Goal: Task Accomplishment & Management: Manage account settings

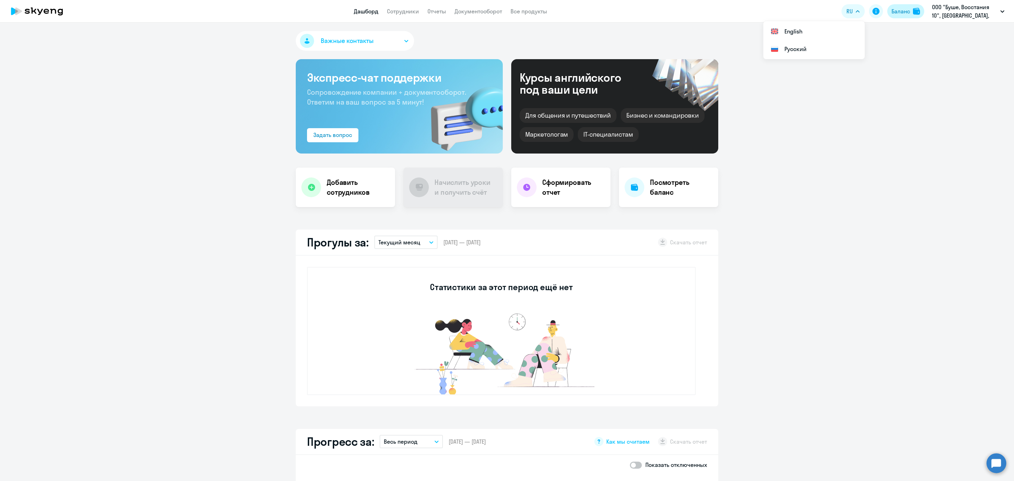
click at [897, 11] on div "Баланс" at bounding box center [901, 11] width 19 height 8
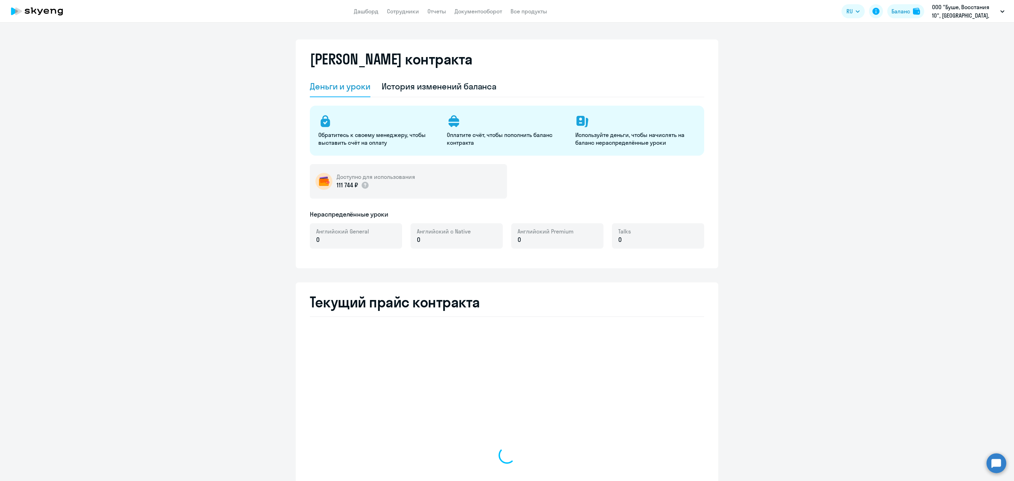
select select "english_adult_not_native_speaker"
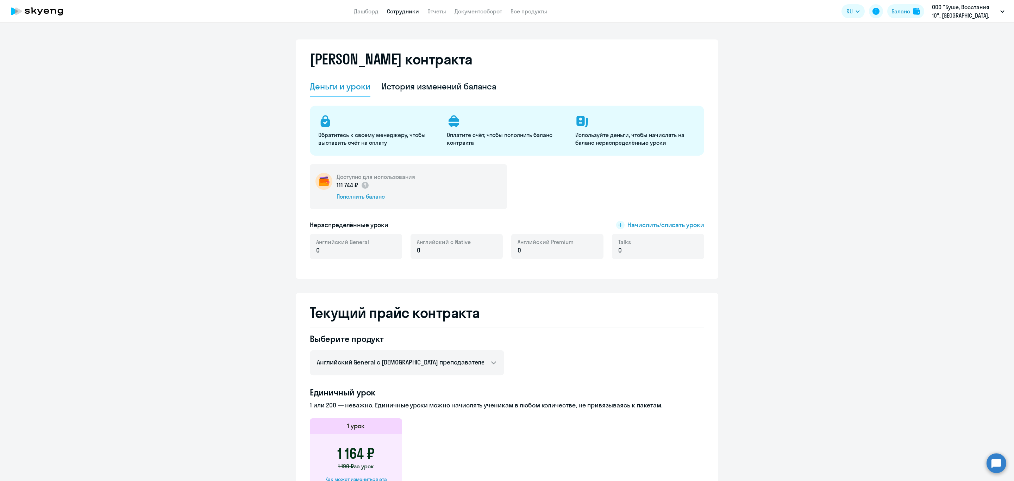
click at [403, 8] on link "Сотрудники" at bounding box center [403, 11] width 32 height 7
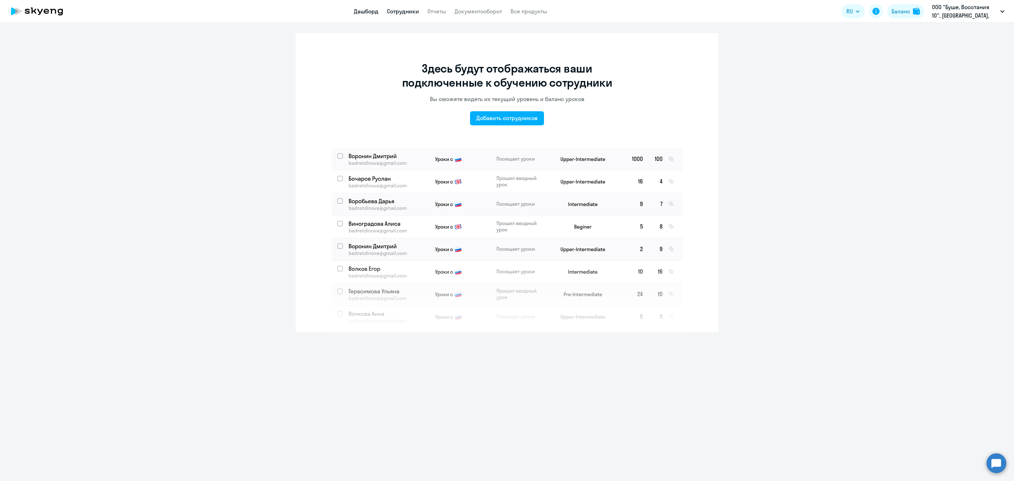
click at [370, 11] on link "Дашборд" at bounding box center [366, 11] width 25 height 7
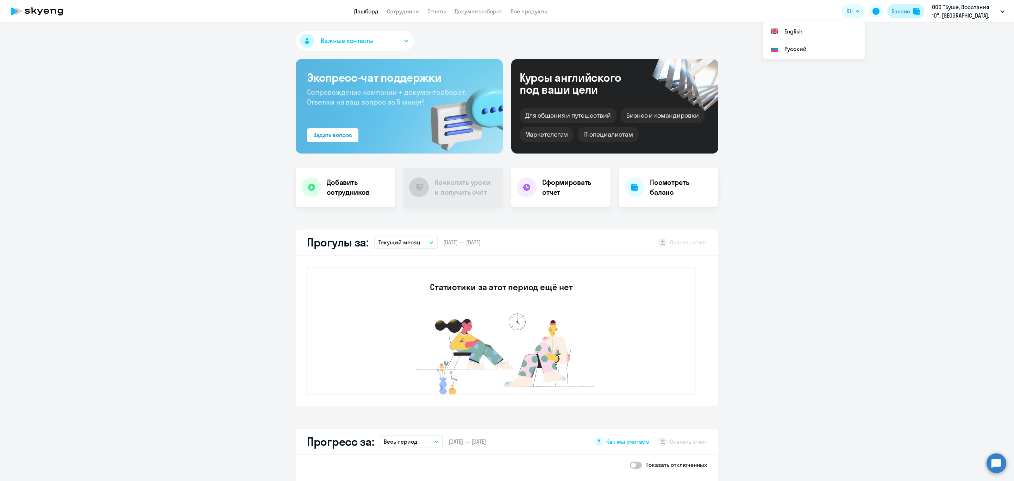
click at [905, 6] on button "Баланс" at bounding box center [906, 11] width 37 height 14
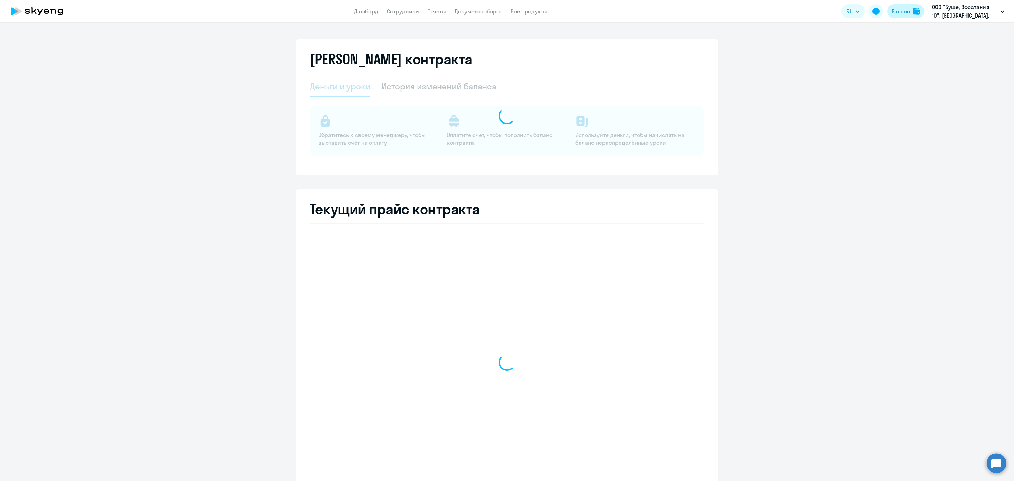
select select "english_adult_not_native_speaker"
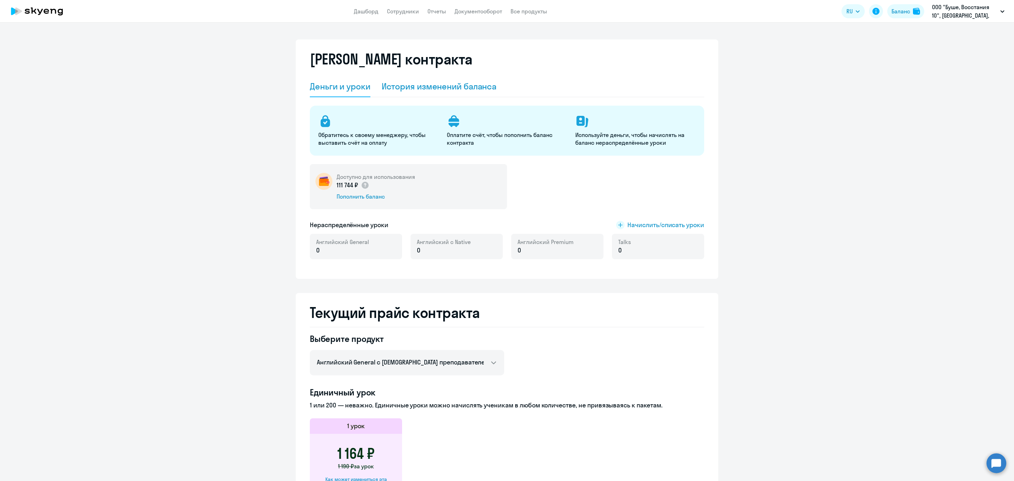
click at [436, 81] on div "История изменений баланса" at bounding box center [439, 86] width 115 height 11
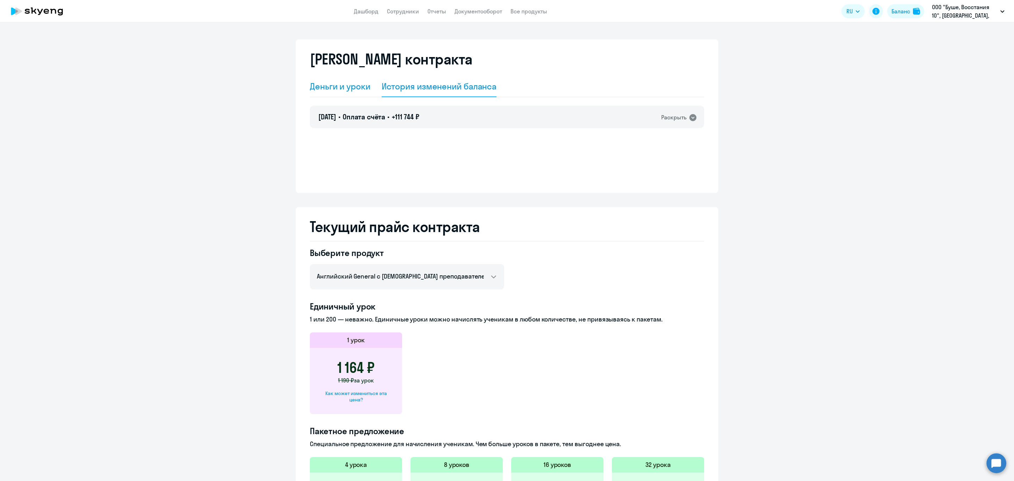
click at [323, 87] on div "Деньги и уроки" at bounding box center [340, 86] width 61 height 11
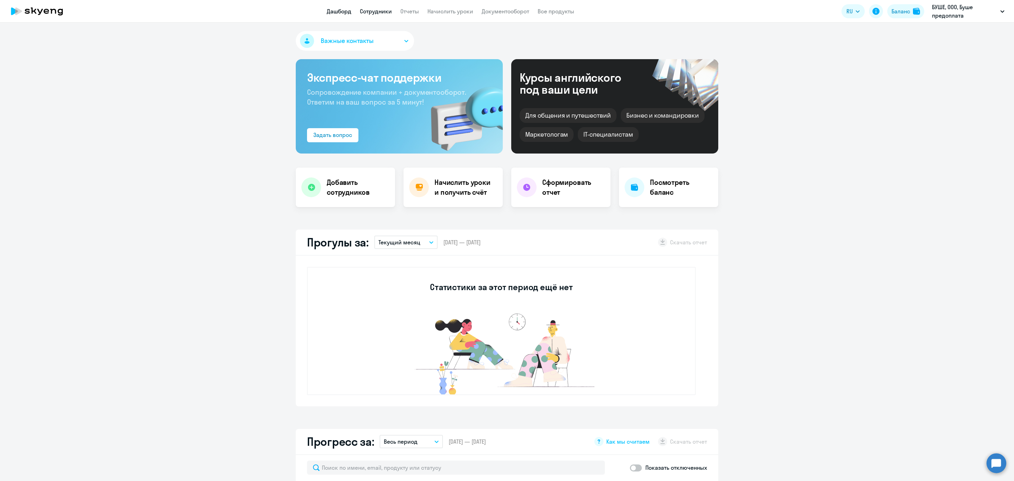
click at [379, 8] on link "Сотрудники" at bounding box center [376, 11] width 32 height 7
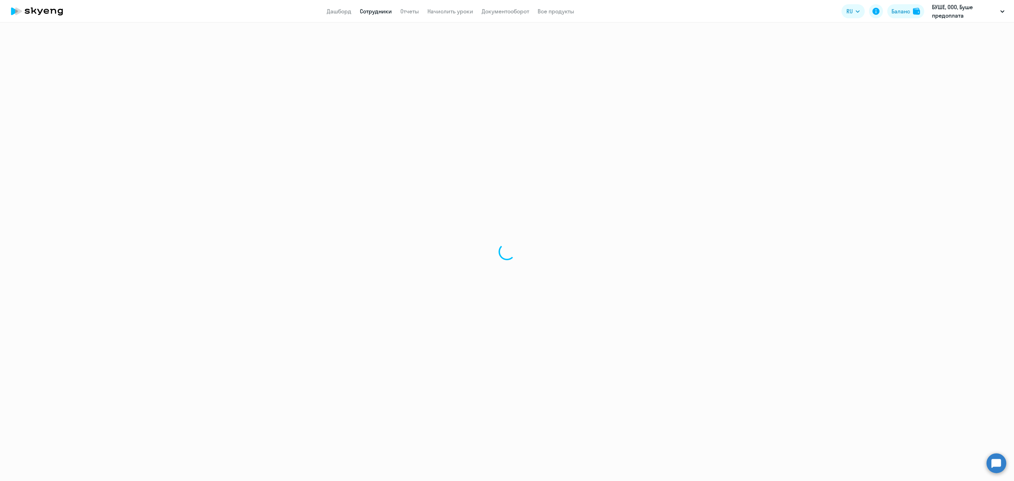
select select "30"
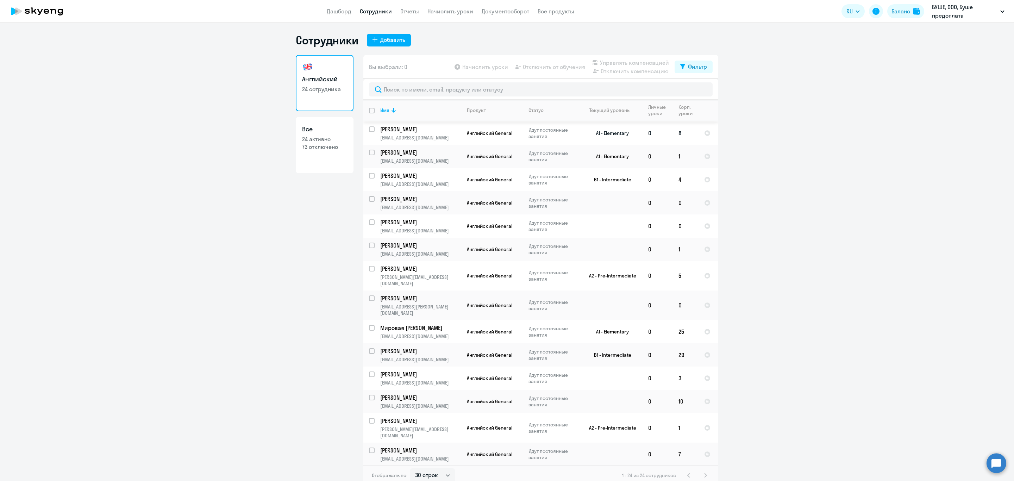
scroll to position [200, 0]
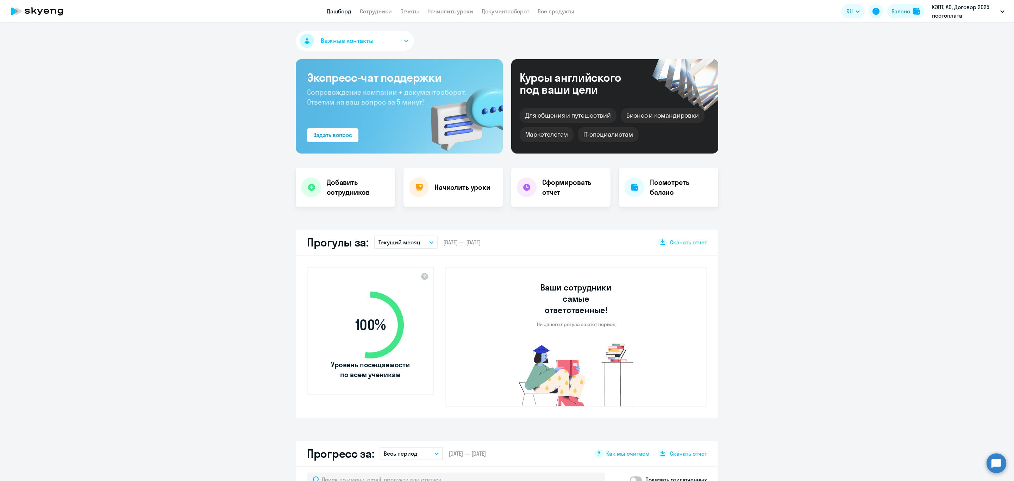
select select "30"
click at [373, 8] on link "Сотрудники" at bounding box center [376, 11] width 32 height 7
select select "30"
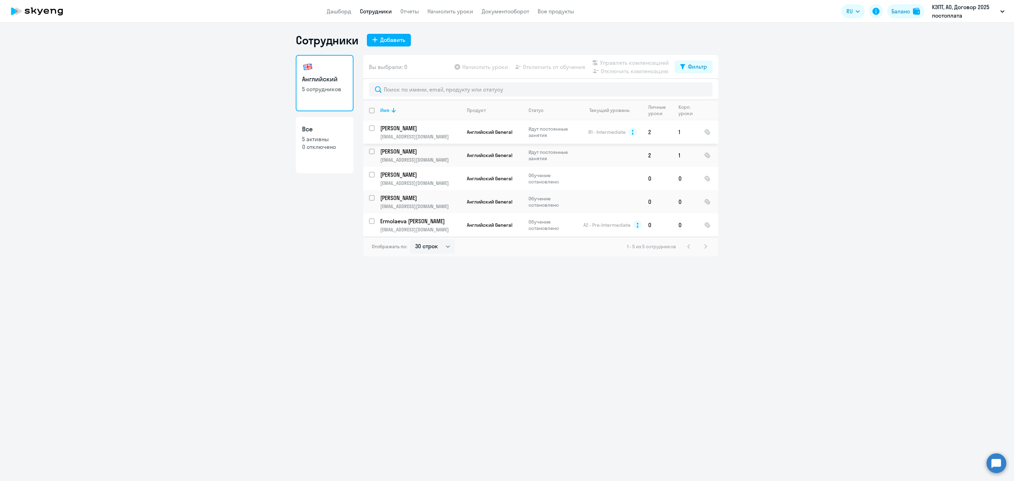
click at [439, 125] on p "[PERSON_NAME]" at bounding box center [420, 128] width 80 height 8
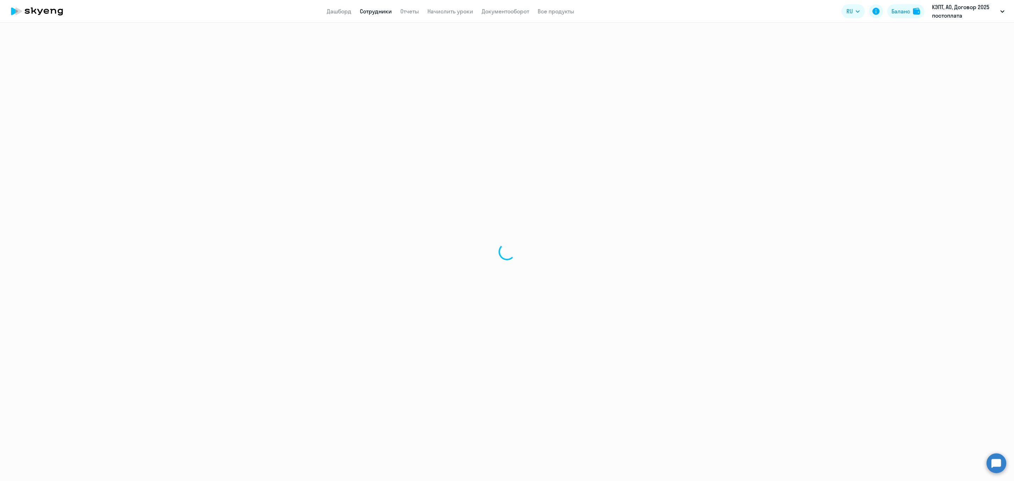
select select "english"
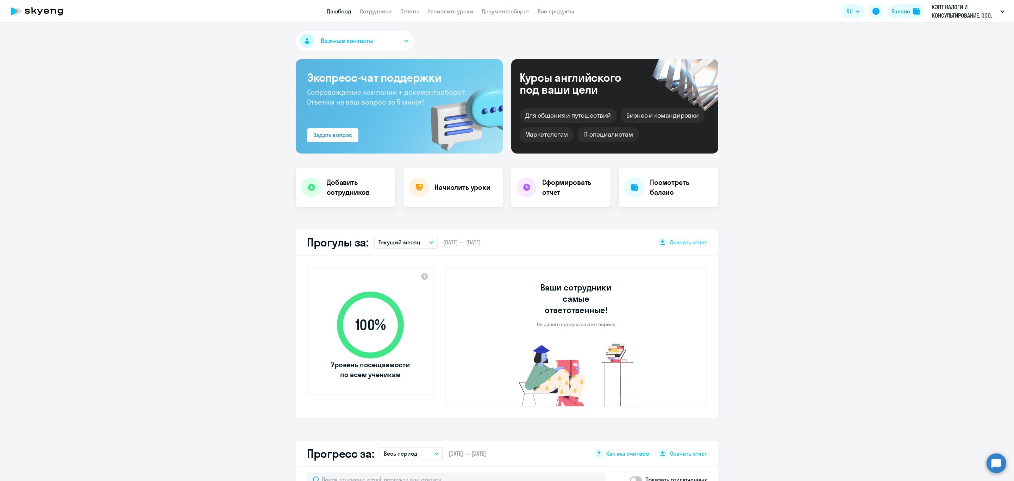
select select "30"
click at [376, 6] on app-header "Дашборд Сотрудники Отчеты Начислить уроки Документооборот Все продукты Дашборд …" at bounding box center [507, 11] width 1014 height 23
click at [377, 8] on link "Сотрудники" at bounding box center [376, 11] width 32 height 7
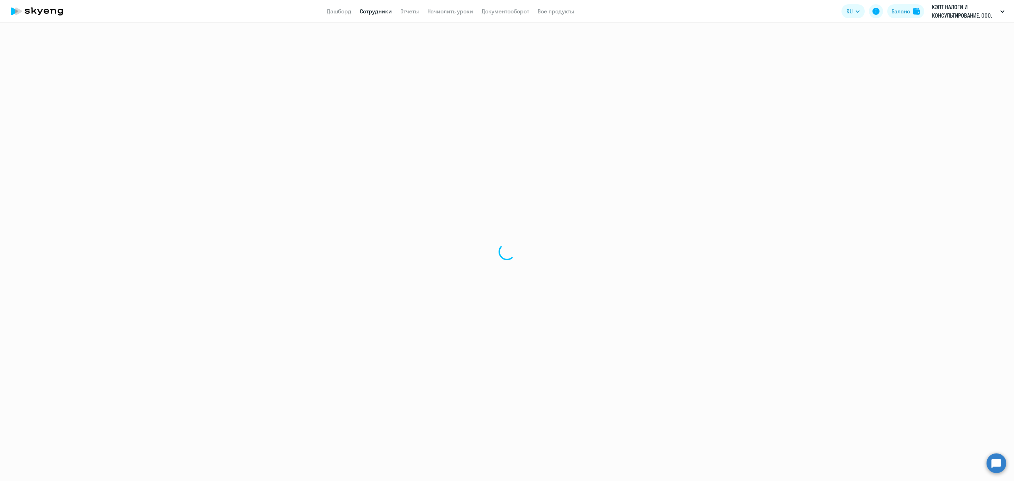
select select "30"
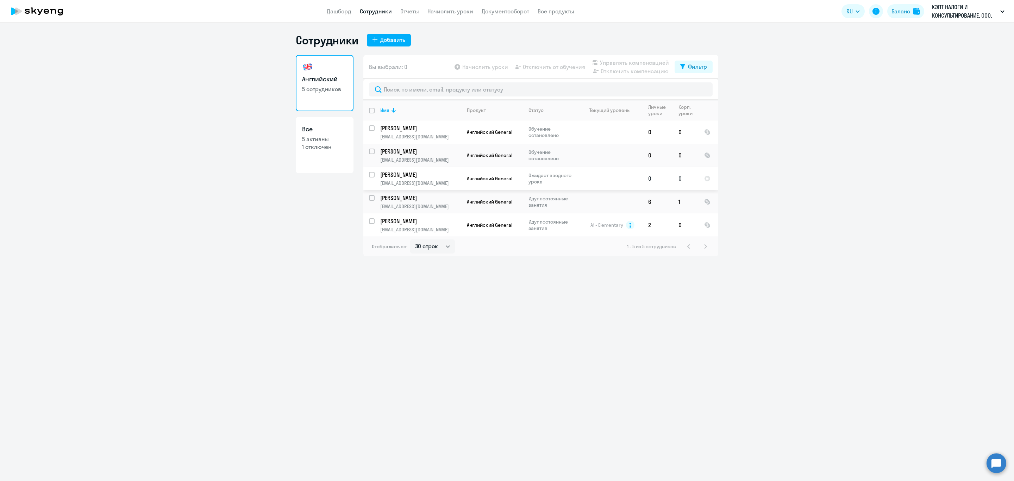
click at [372, 172] on input "select row 43000187" at bounding box center [376, 179] width 14 height 14
checkbox input "true"
click at [611, 61] on span "Управлять компенсацией" at bounding box center [634, 62] width 69 height 8
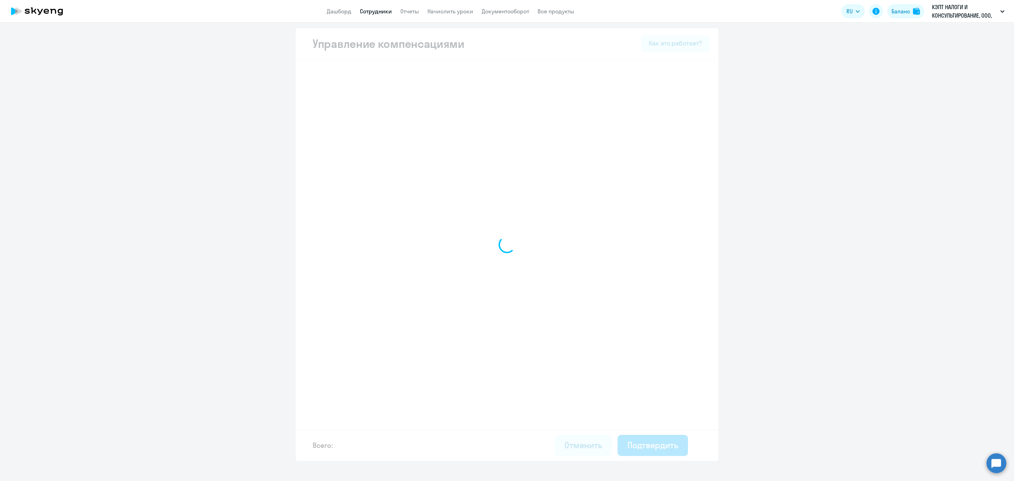
select select "WHOLE_PERIOD"
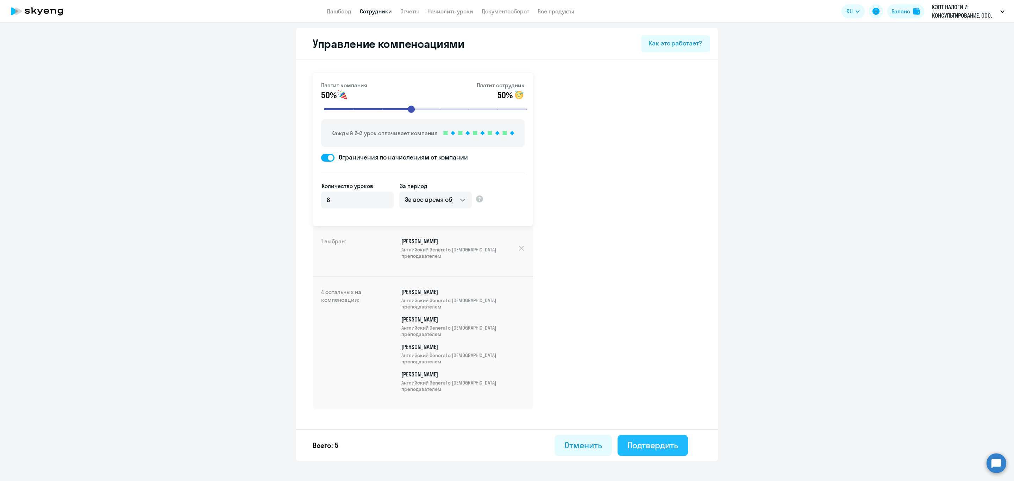
click at [653, 441] on div "Подтвердить" at bounding box center [653, 445] width 51 height 11
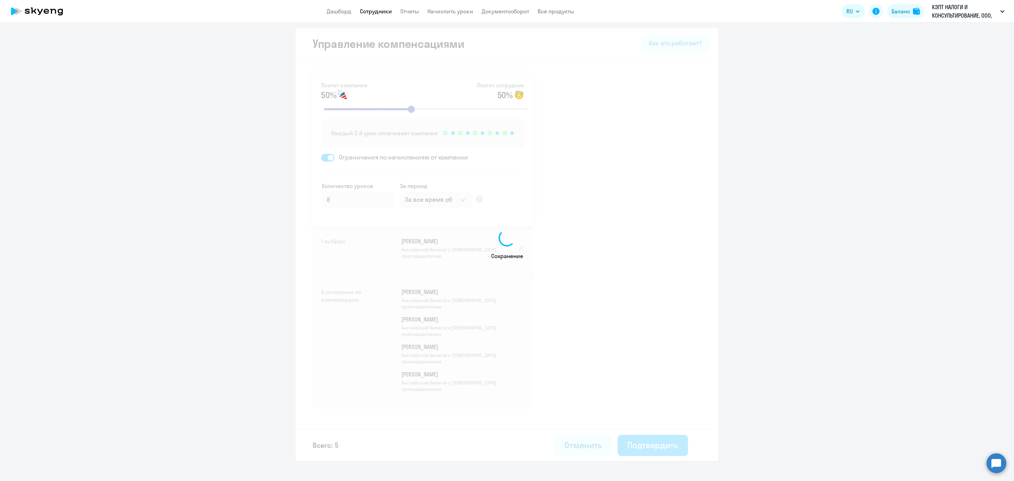
select select "30"
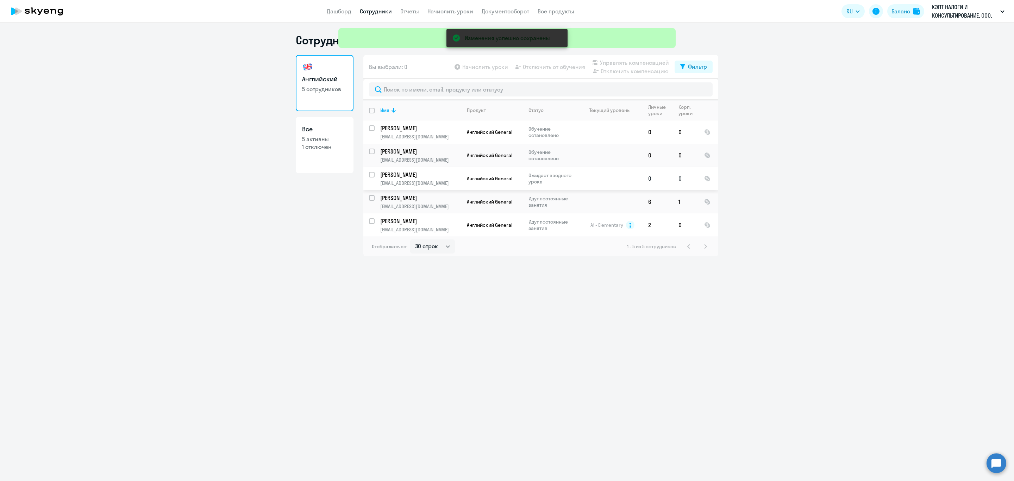
click at [403, 173] on p "Золотухина Татьяна Витальевна" at bounding box center [420, 175] width 80 height 8
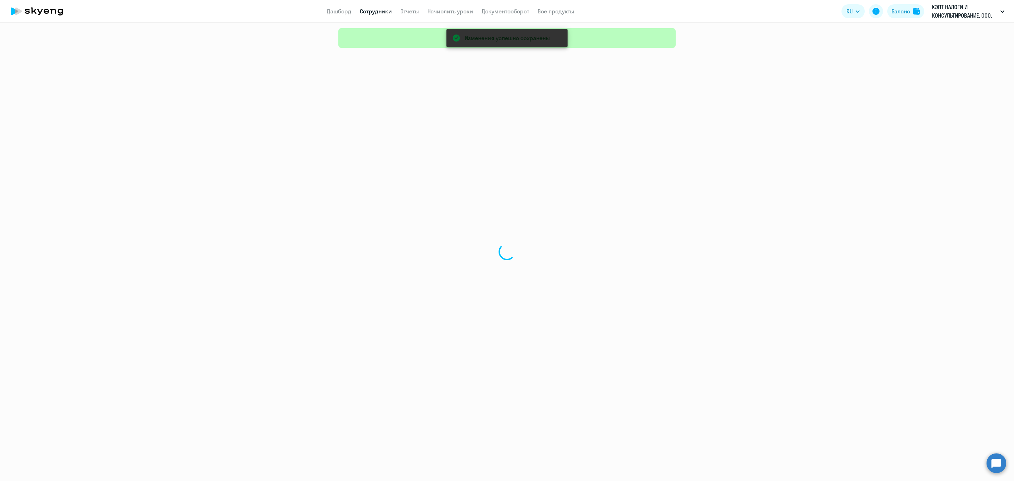
select select "english"
